Goal: Learn about a topic

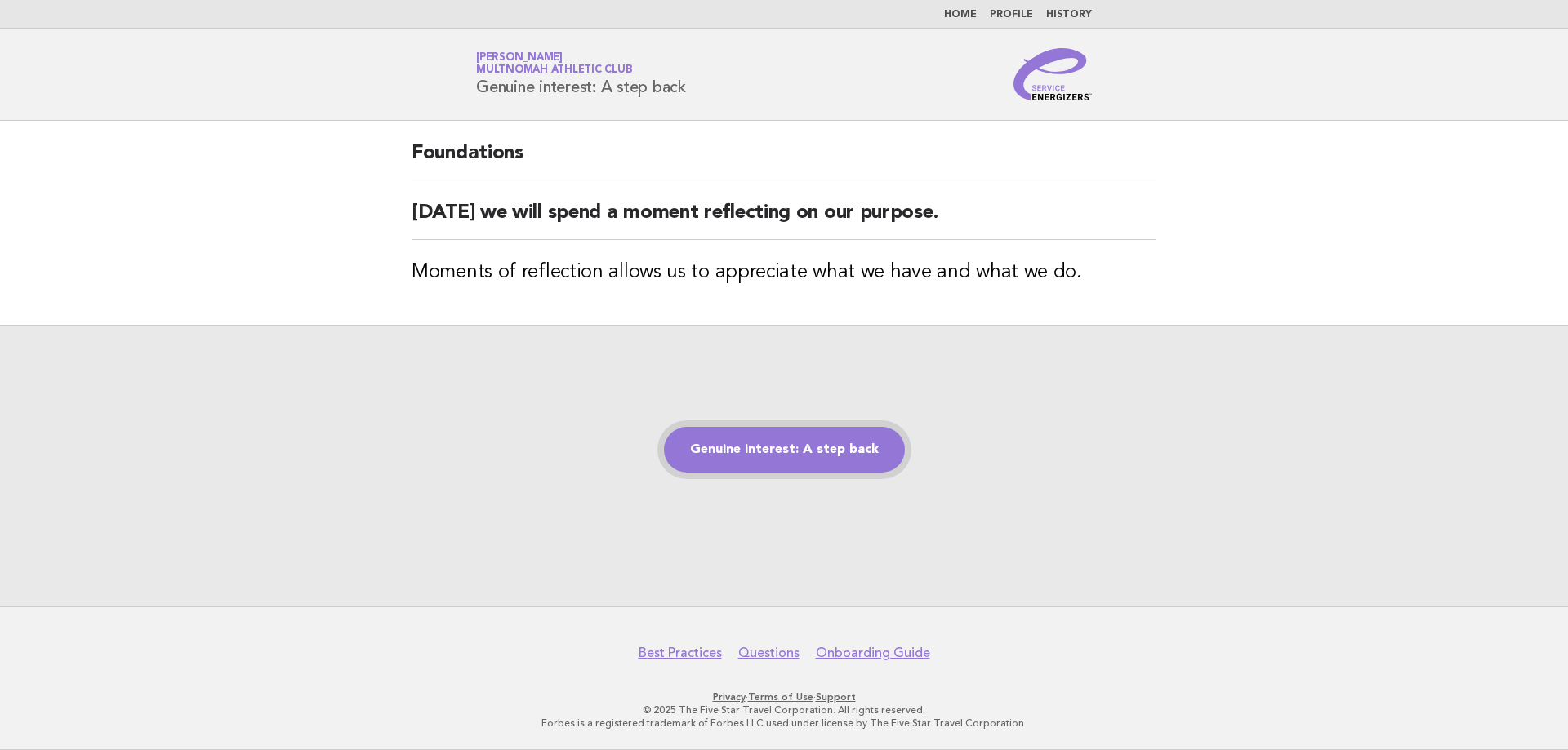
click at [711, 449] on link "Genuine interest: A step back" at bounding box center [784, 449] width 241 height 46
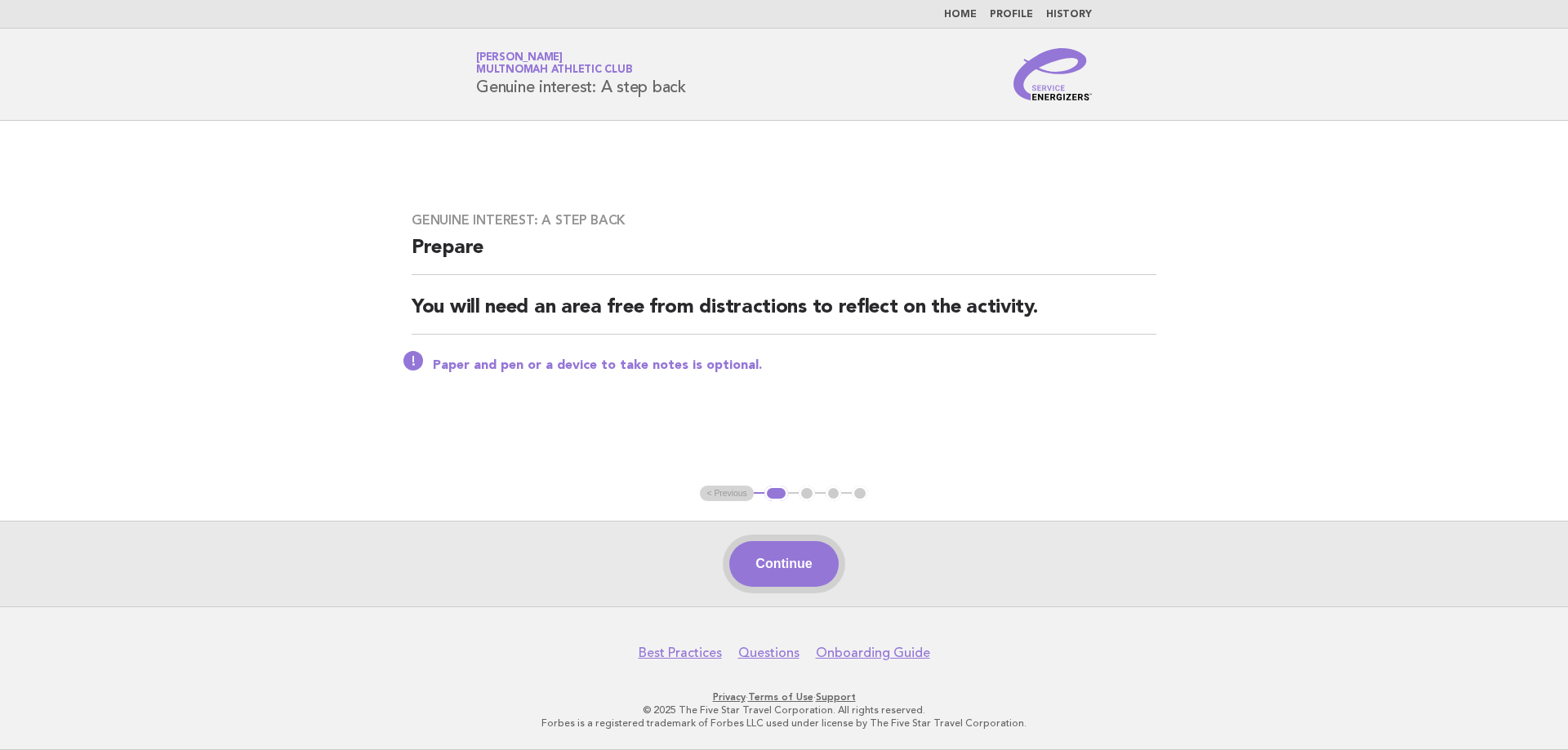
click at [799, 579] on button "Continue" at bounding box center [784, 563] width 109 height 46
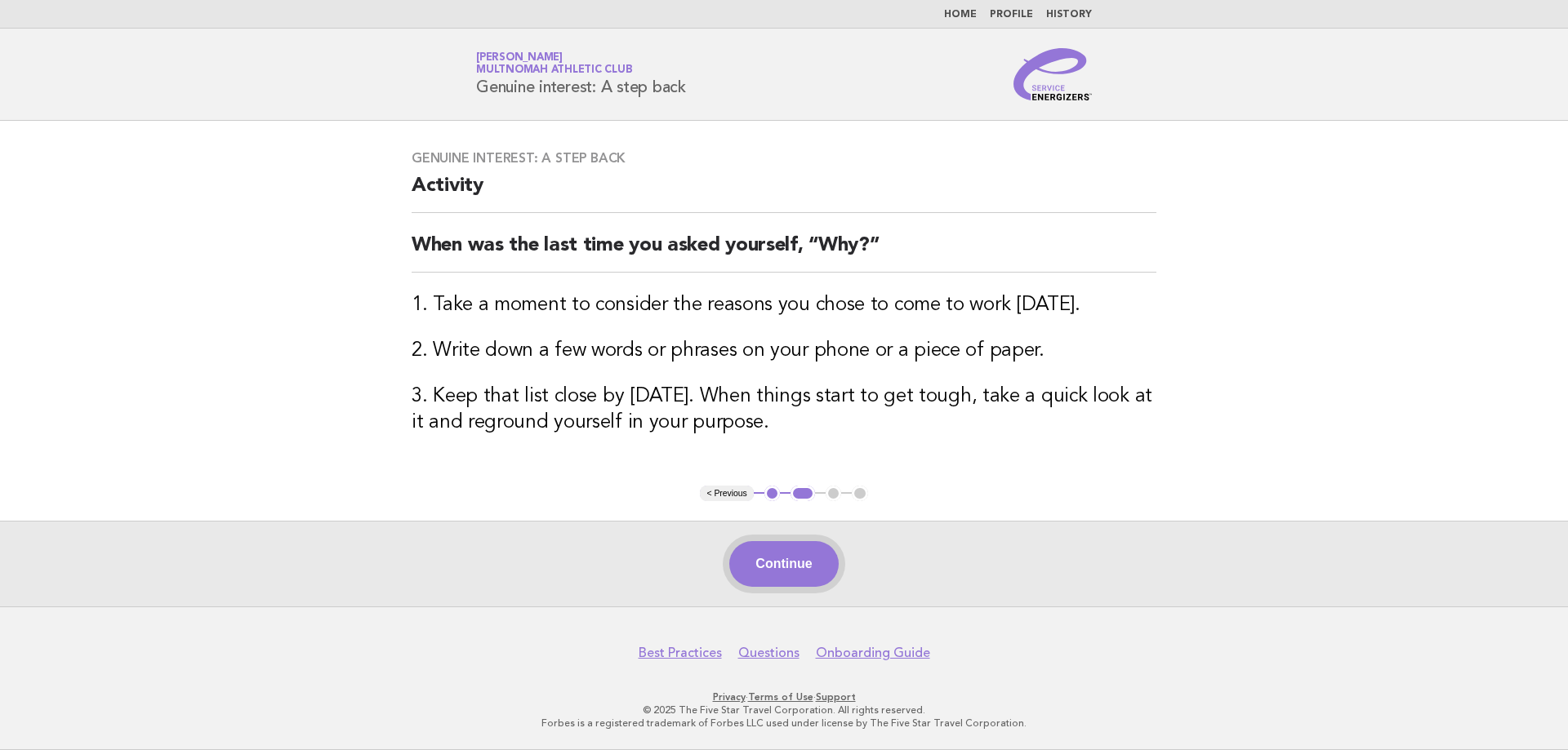
click at [796, 545] on button "Continue" at bounding box center [784, 563] width 109 height 46
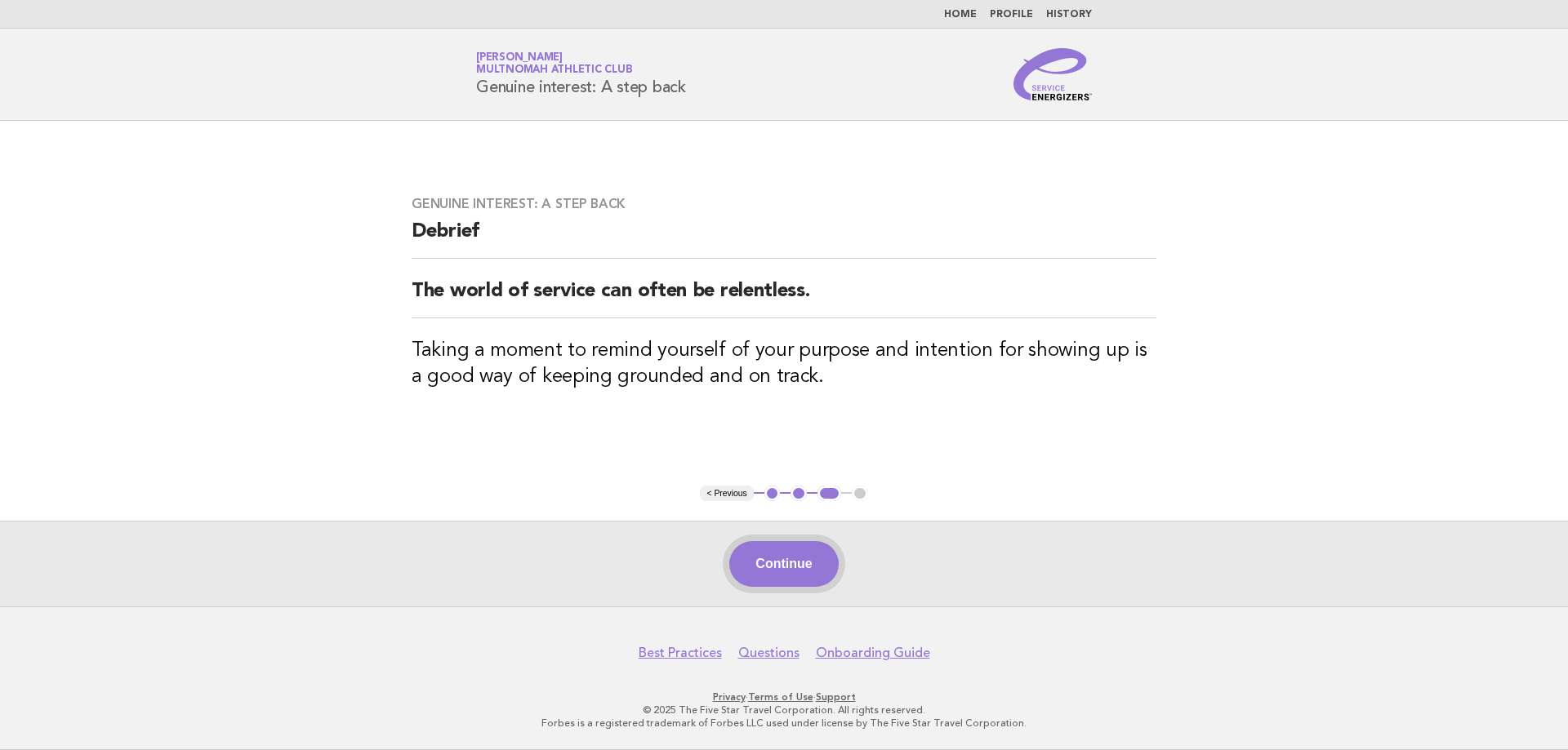
click at [776, 548] on button "Continue" at bounding box center [784, 563] width 109 height 46
